Goal: Transaction & Acquisition: Purchase product/service

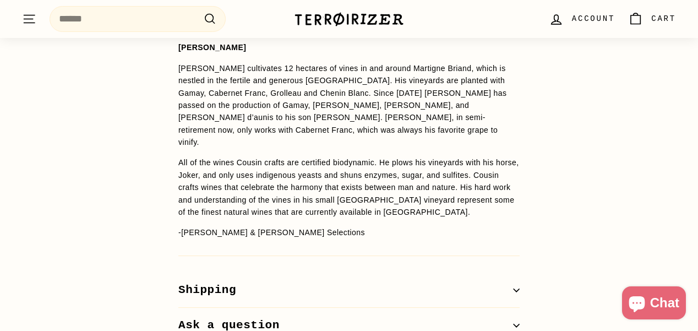
scroll to position [1013, 0]
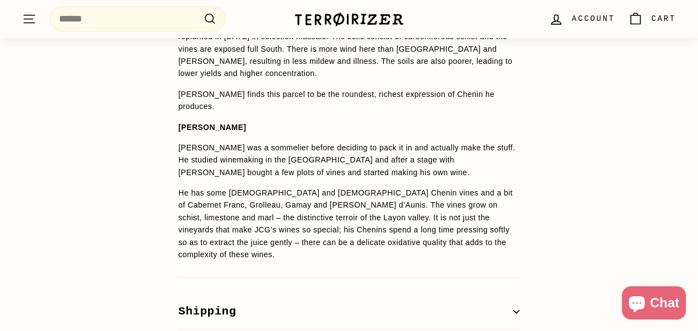
scroll to position [968, 0]
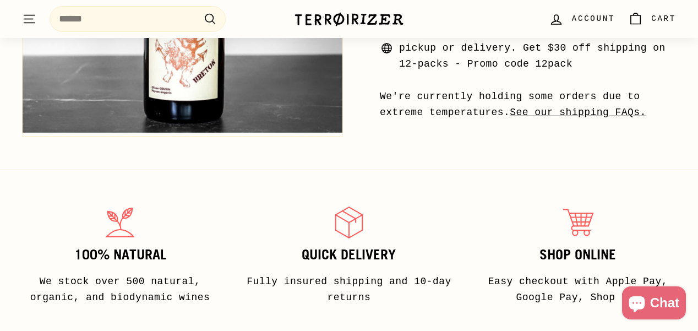
scroll to position [601, 0]
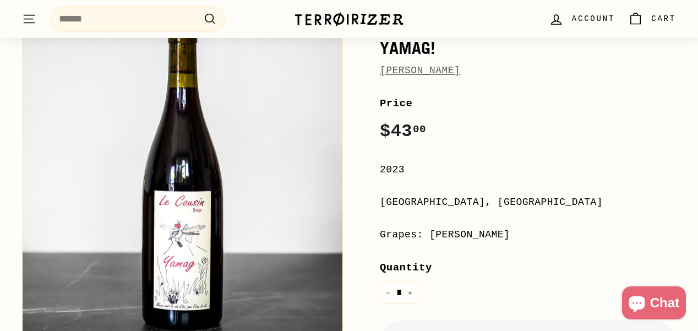
scroll to position [154, 0]
